Goal: Book appointment/travel/reservation

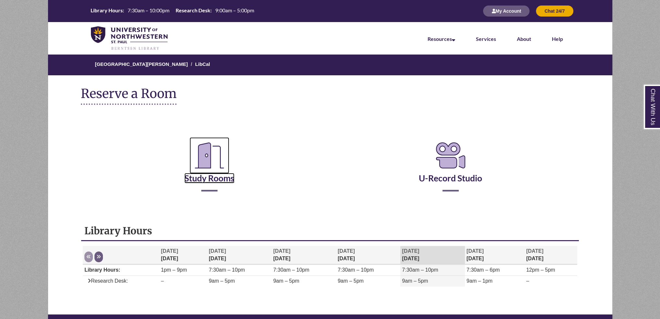
click at [222, 163] on icon "Reserve a Room" at bounding box center [210, 155] width 40 height 36
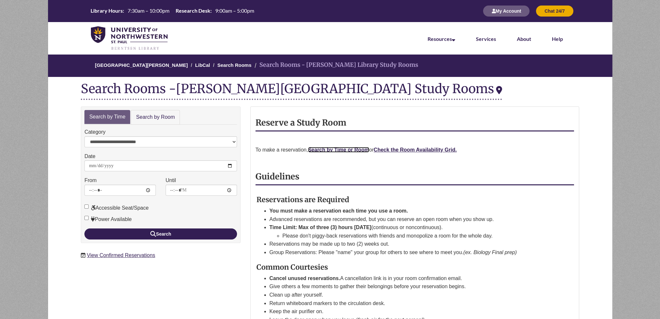
click at [363, 149] on link "Search by Time or Room" at bounding box center [338, 150] width 61 height 6
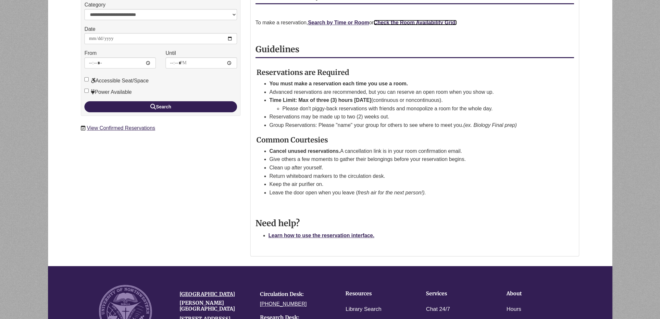
click at [390, 22] on strong "Check the Room Availability Grid." at bounding box center [415, 23] width 83 height 6
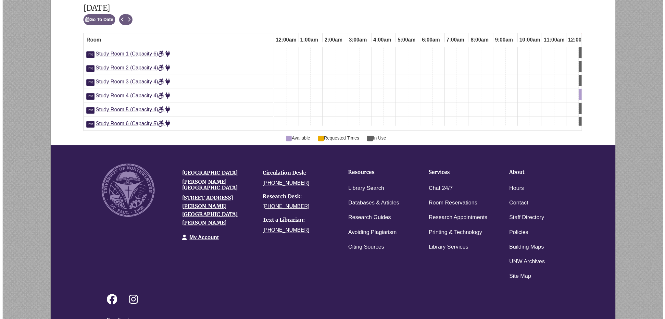
scroll to position [0, 268]
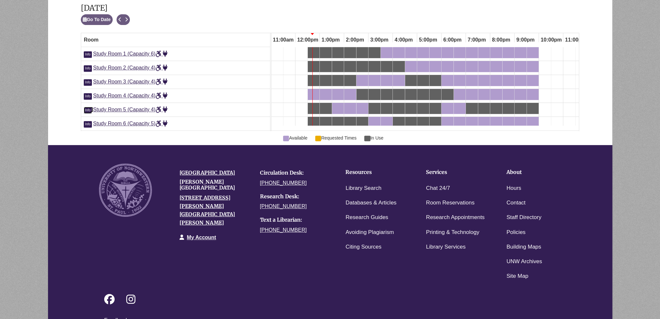
click at [85, 107] on span "Info" at bounding box center [88, 110] width 8 height 6
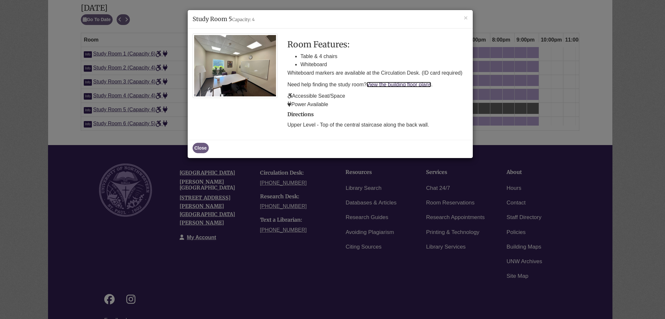
click at [380, 82] on link "View the building floor plans" at bounding box center [399, 85] width 65 height 6
